Goal: Check status: Verify the current state of an ongoing process or item

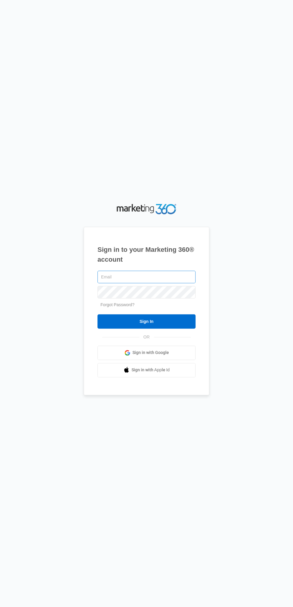
click at [161, 283] on input "text" at bounding box center [146, 277] width 98 height 13
type input "[EMAIL_ADDRESS][DOMAIN_NAME]"
click at [97, 314] on input "Sign In" at bounding box center [146, 321] width 98 height 14
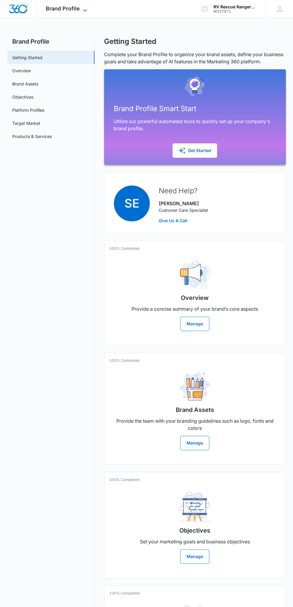
click at [84, 12] on icon at bounding box center [84, 10] width 7 height 7
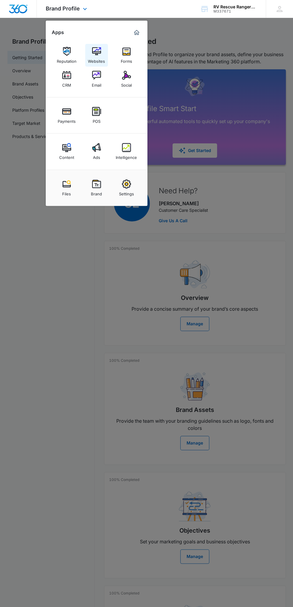
click at [86, 50] on link "Websites" at bounding box center [96, 55] width 23 height 23
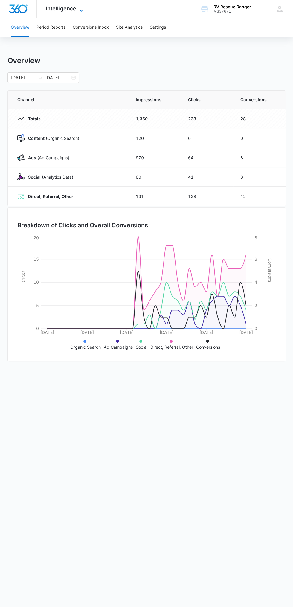
click at [59, 8] on span "Intelligence" at bounding box center [61, 8] width 30 height 6
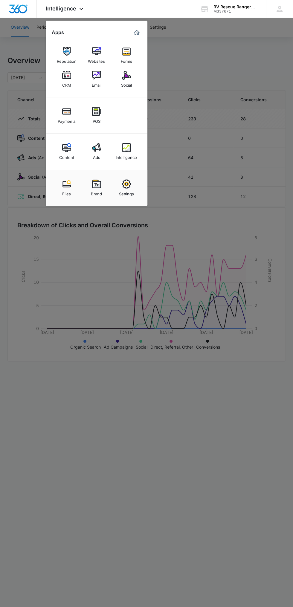
click at [172, 457] on div at bounding box center [146, 303] width 293 height 607
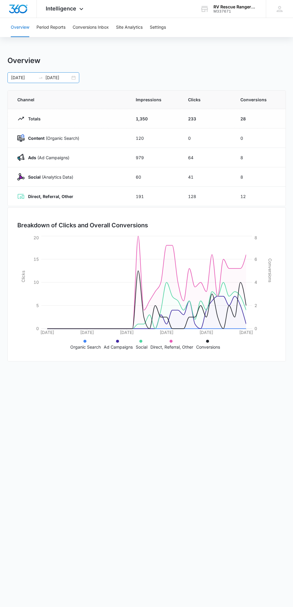
click at [60, 80] on input "10/08/2025" at bounding box center [57, 77] width 25 height 7
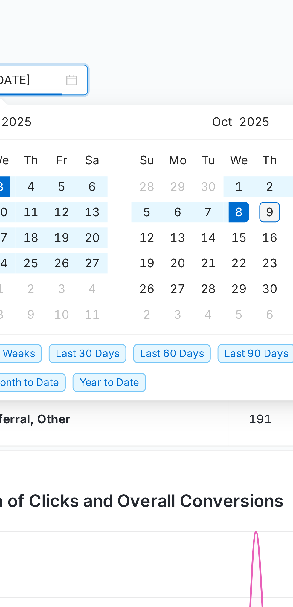
click at [141, 124] on div "9" at bounding box center [142, 123] width 7 height 7
type input "10/09/2025"
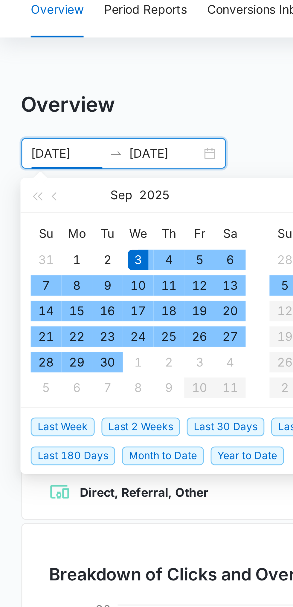
click at [88, 59] on div "Overview" at bounding box center [146, 60] width 278 height 9
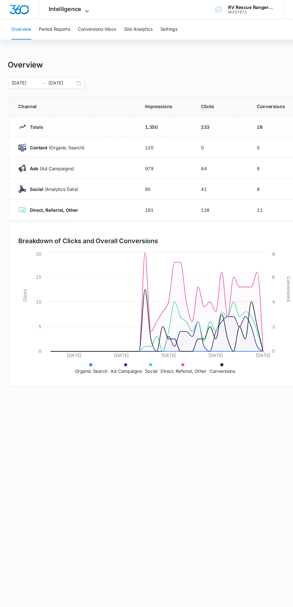
click at [54, 7] on span "Intelligence" at bounding box center [61, 8] width 30 height 6
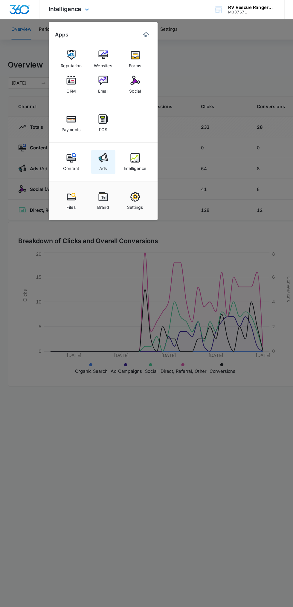
click at [95, 154] on div "Ads" at bounding box center [96, 156] width 7 height 8
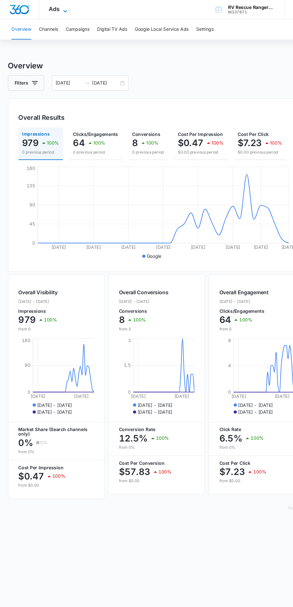
click at [50, 8] on span "Ads" at bounding box center [51, 8] width 10 height 6
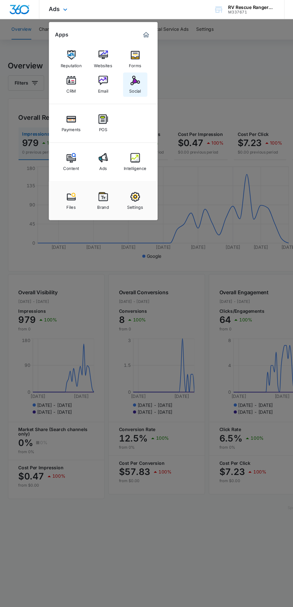
click at [137, 88] on link "Social" at bounding box center [126, 79] width 23 height 23
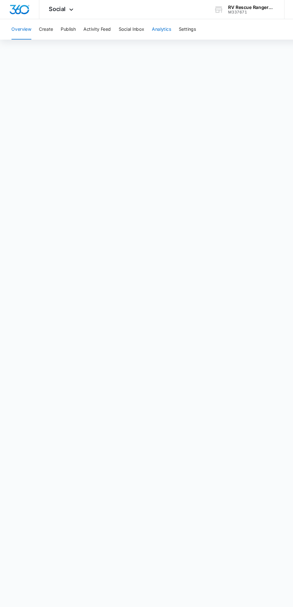
click at [151, 28] on button "Analytics" at bounding box center [151, 27] width 18 height 19
